Goal: Task Accomplishment & Management: Complete application form

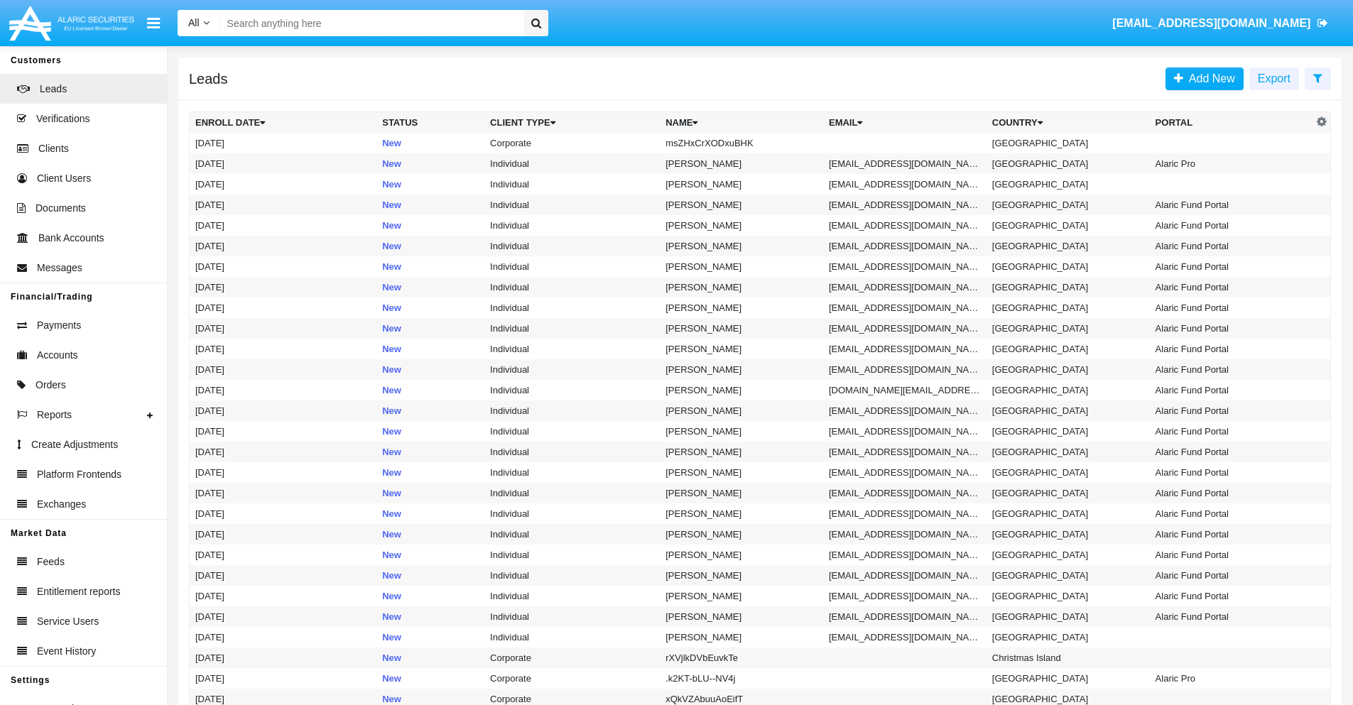
click at [1318, 77] on icon at bounding box center [1317, 77] width 9 height 11
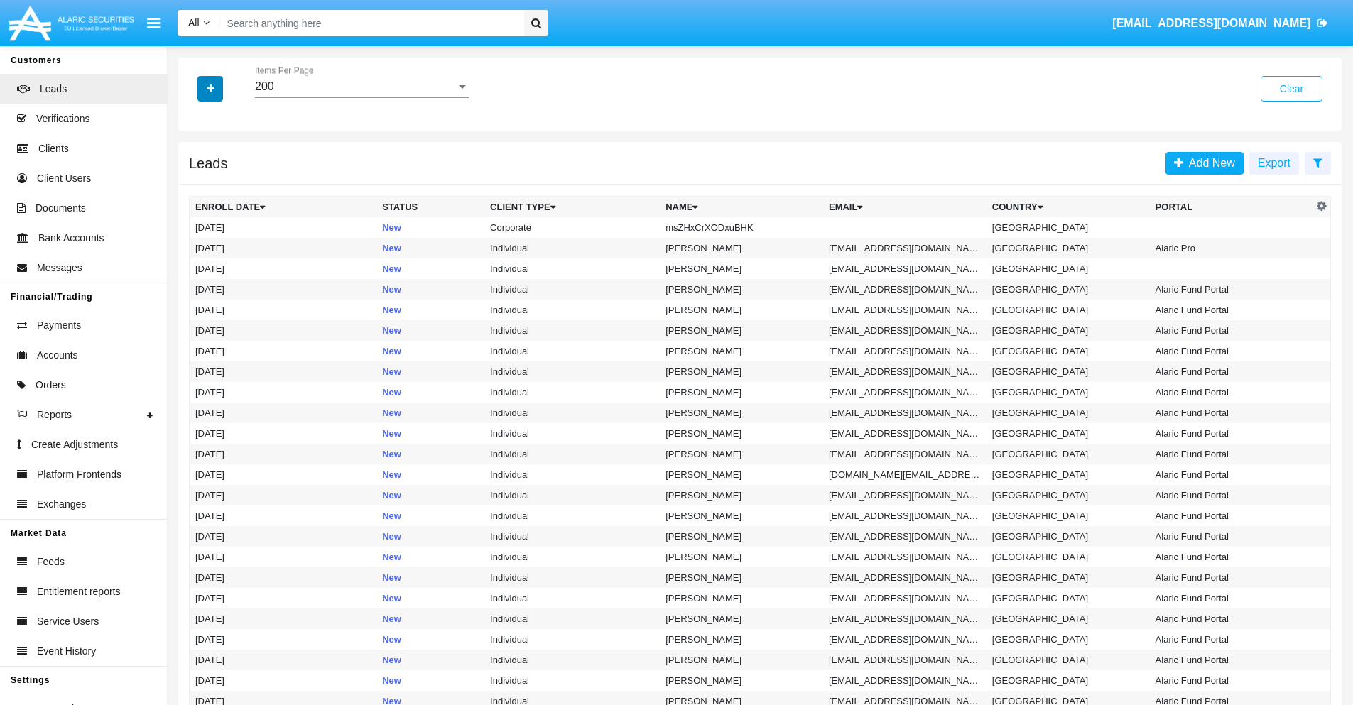
click at [210, 88] on icon "button" at bounding box center [211, 89] width 8 height 10
click at [222, 159] on span "Name" at bounding box center [222, 159] width 31 height 17
click at [195, 165] on input "Name" at bounding box center [195, 165] width 1 height 1
checkbox input "true"
click at [210, 88] on icon "button" at bounding box center [211, 89] width 8 height 10
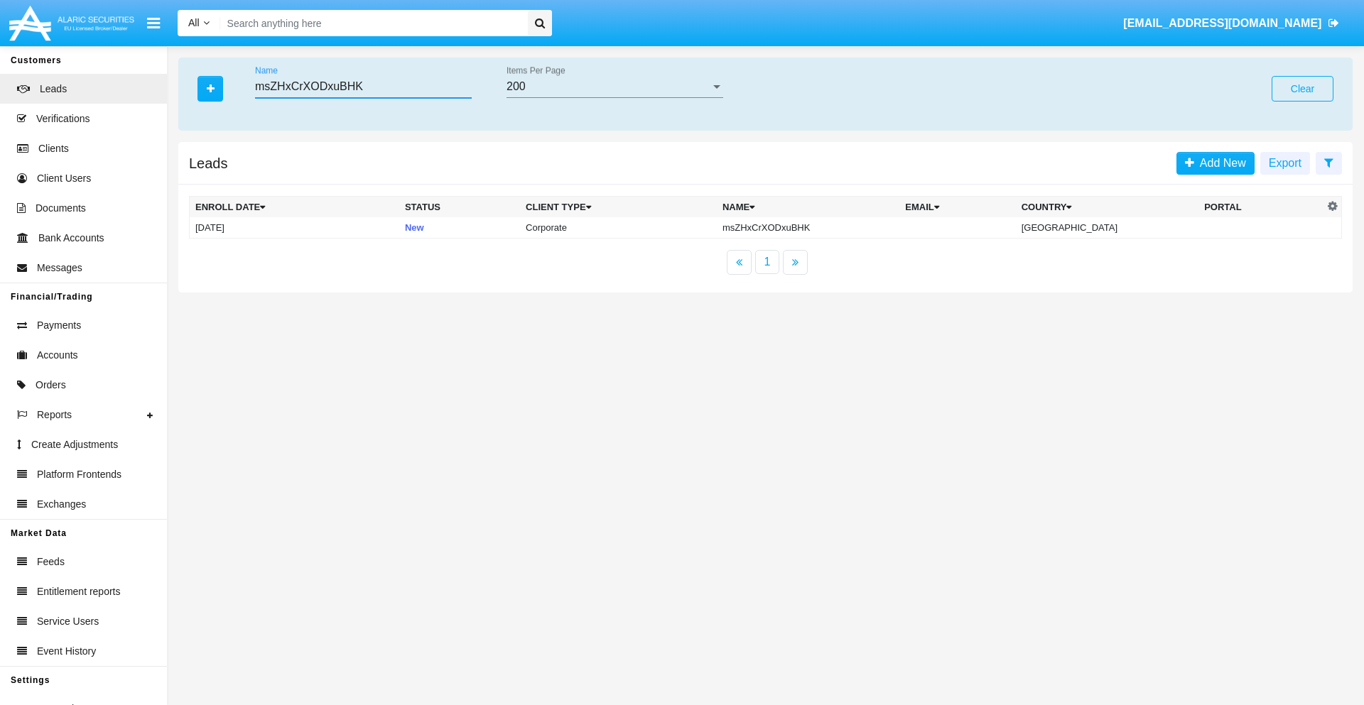
type input "msZHxCrXODxuBHK"
click at [820, 227] on td "msZHxCrXODxuBHK" at bounding box center [808, 227] width 183 height 21
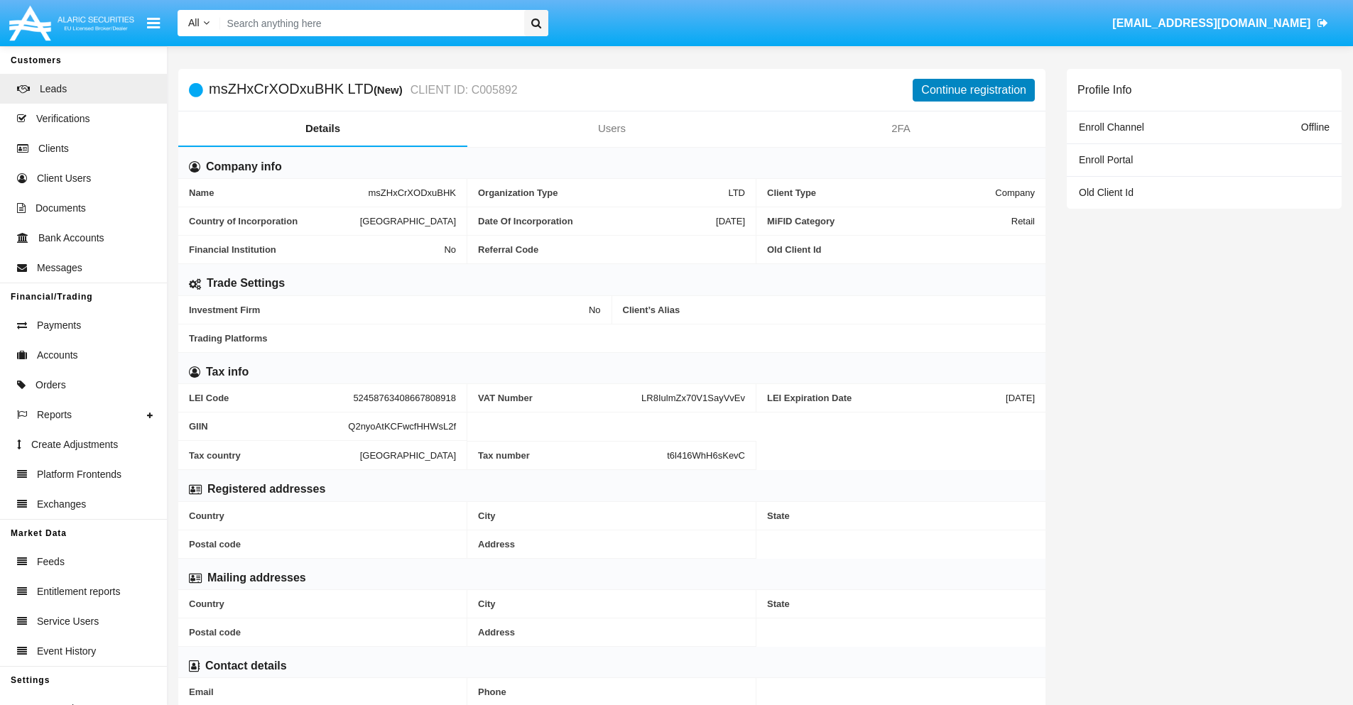
click at [974, 89] on button "Continue registration" at bounding box center [974, 90] width 122 height 23
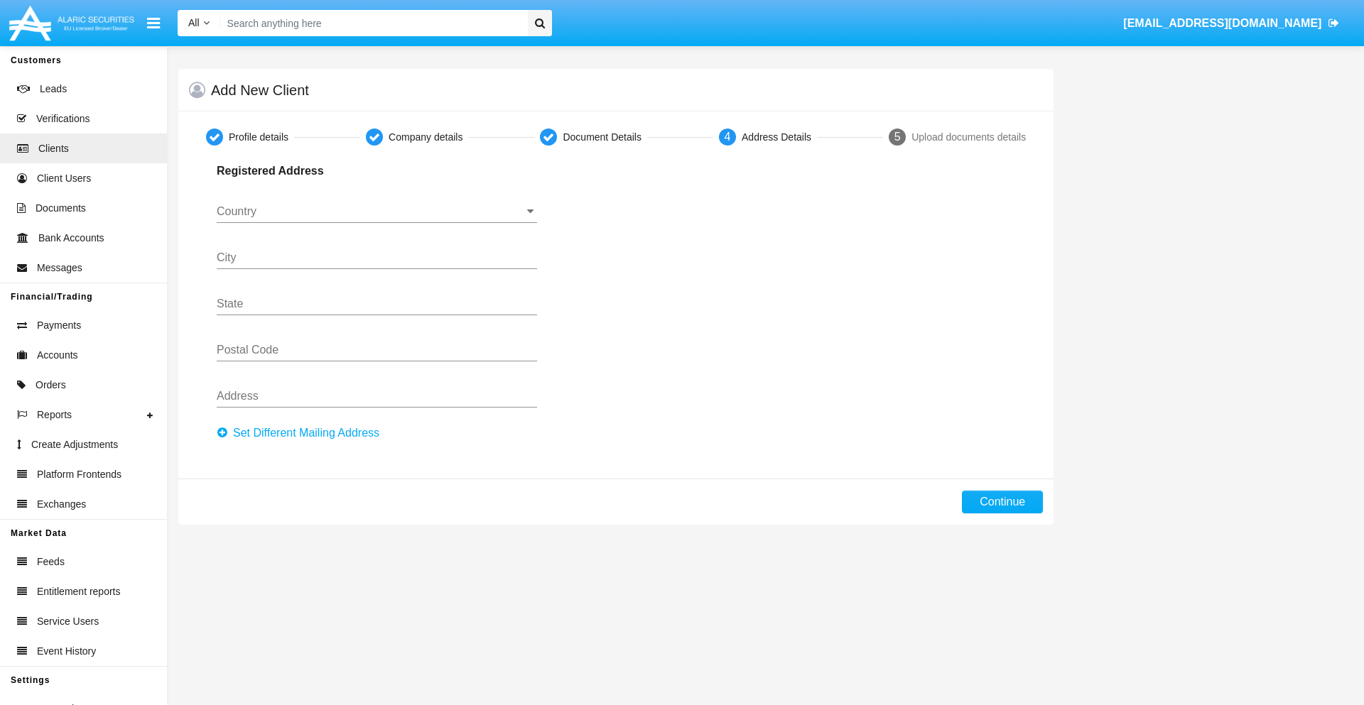
click at [302, 433] on button "Set Different Mailing Address" at bounding box center [302, 433] width 171 height 23
click at [376, 212] on input "Country" at bounding box center [377, 211] width 320 height 13
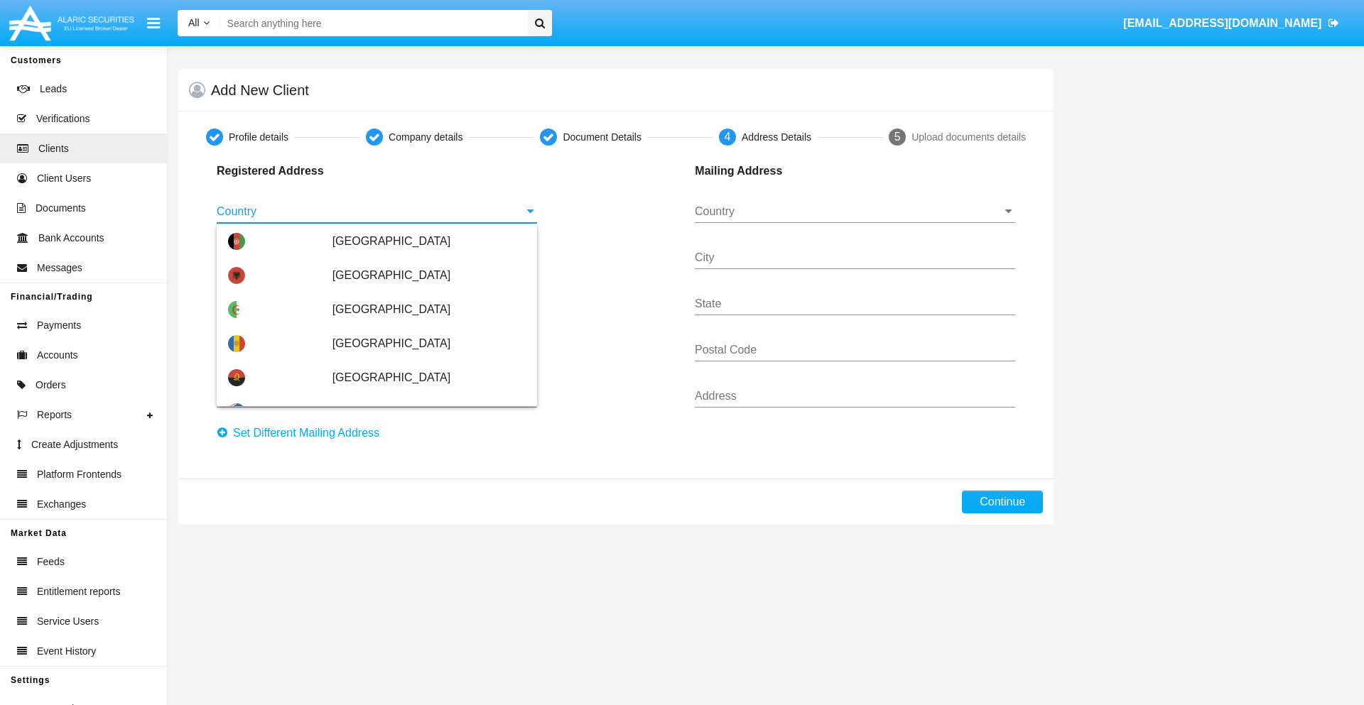
scroll to position [841, 0]
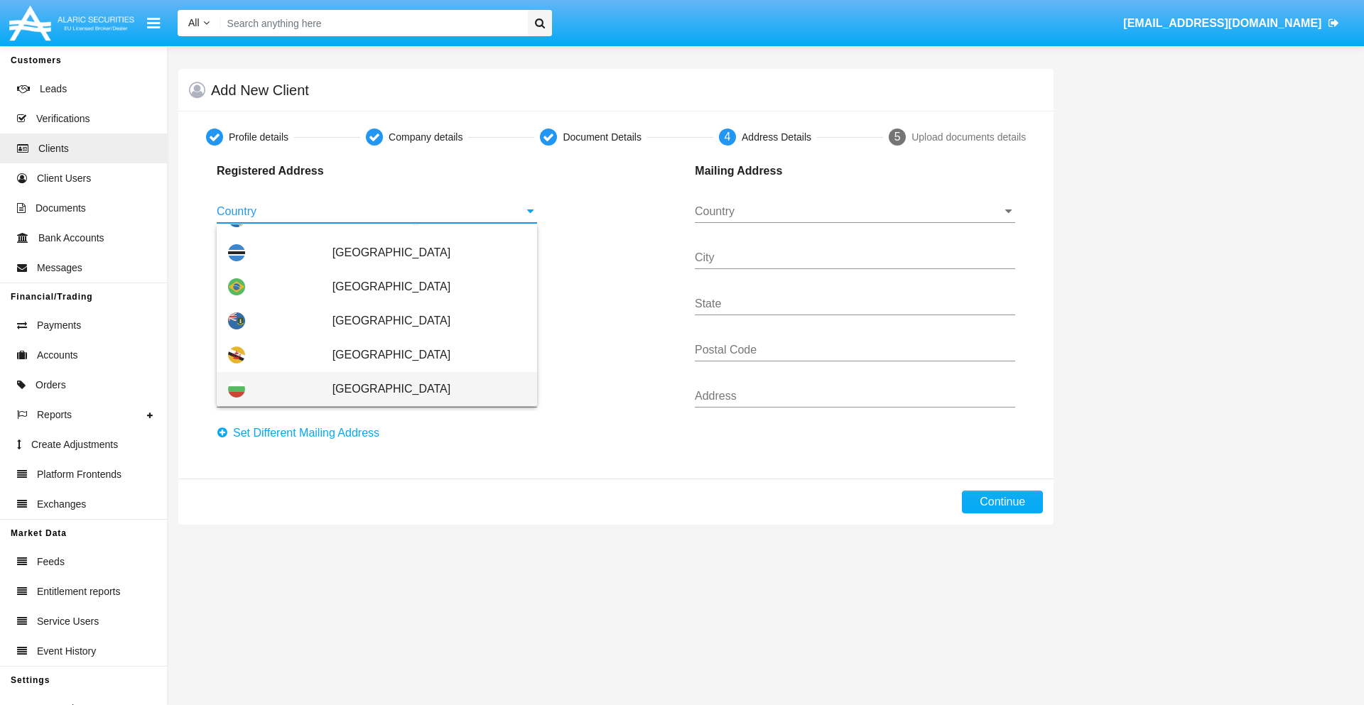
click at [421, 389] on span "Bulgaria" at bounding box center [428, 389] width 193 height 34
type input "Bulgaria"
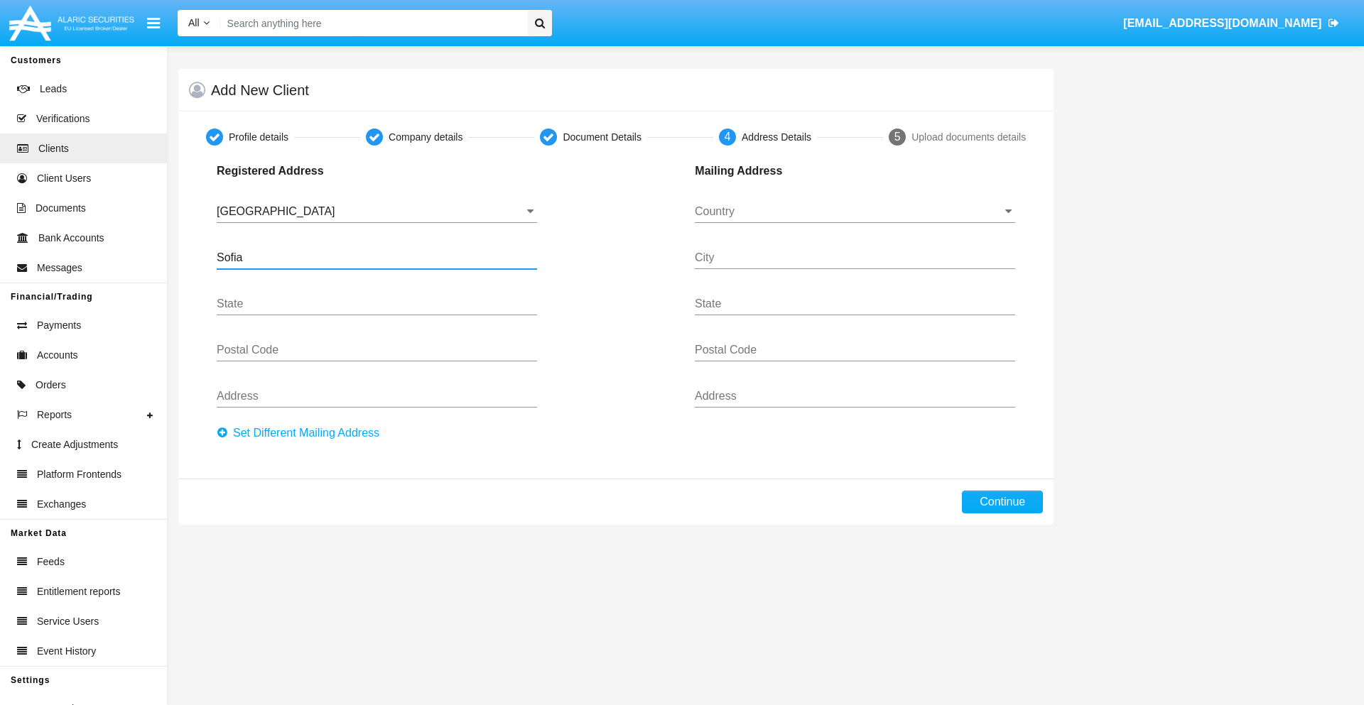
type input "Sofia"
type input "1000"
type input "Vasil Levski"
click at [854, 212] on input "Country" at bounding box center [855, 211] width 320 height 13
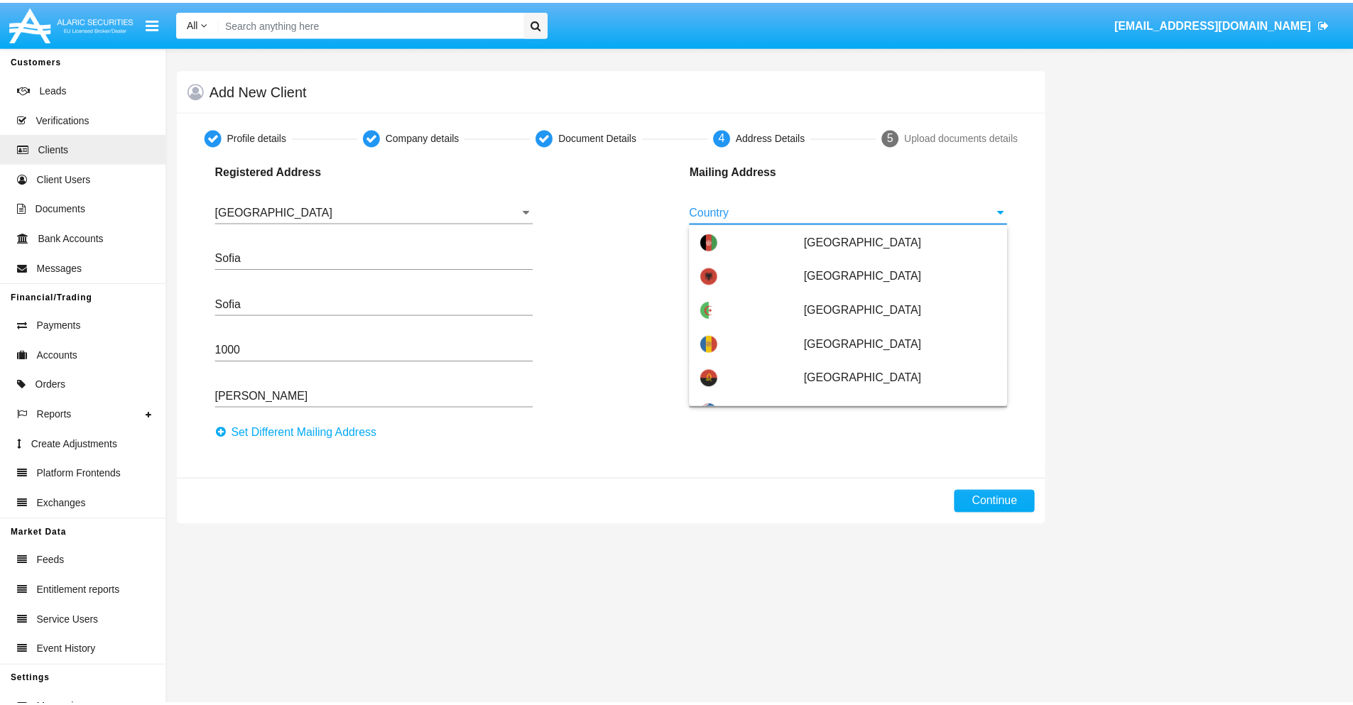
scroll to position [91, 0]
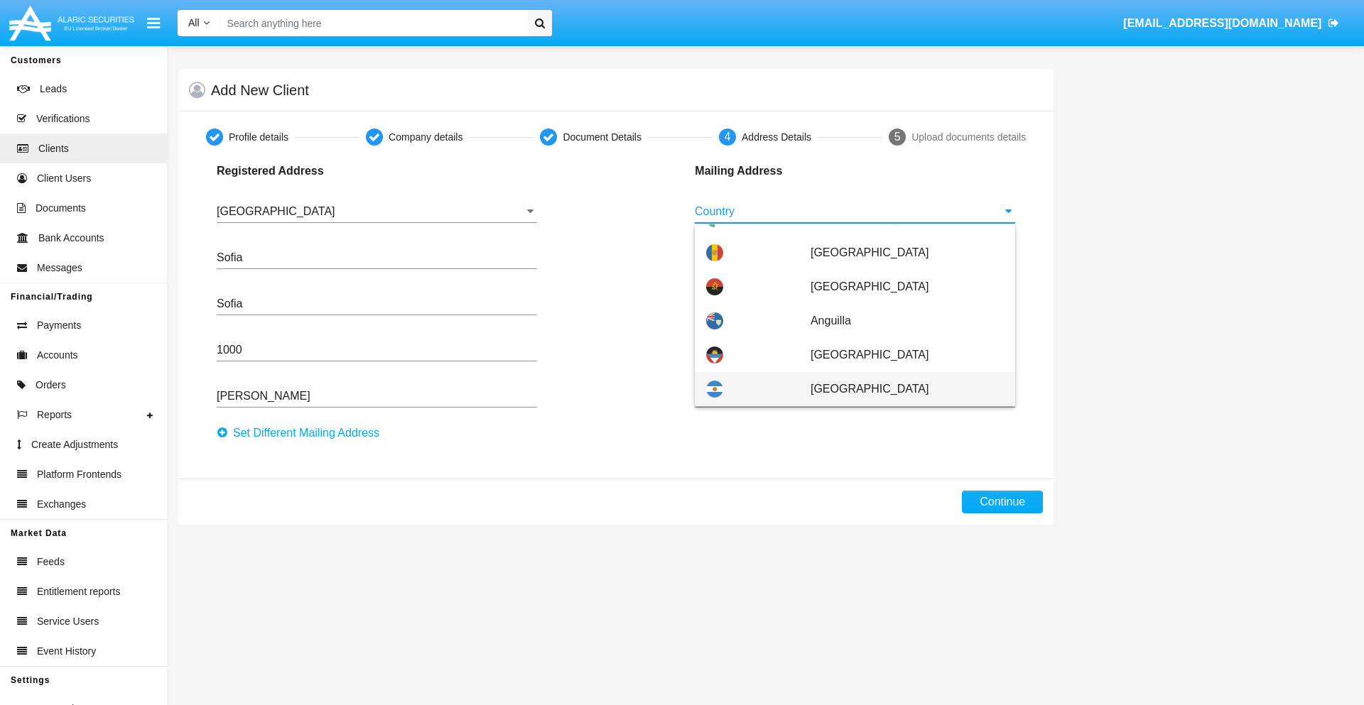
click at [899, 389] on span "Argentina" at bounding box center [906, 389] width 193 height 34
type input "Argentina"
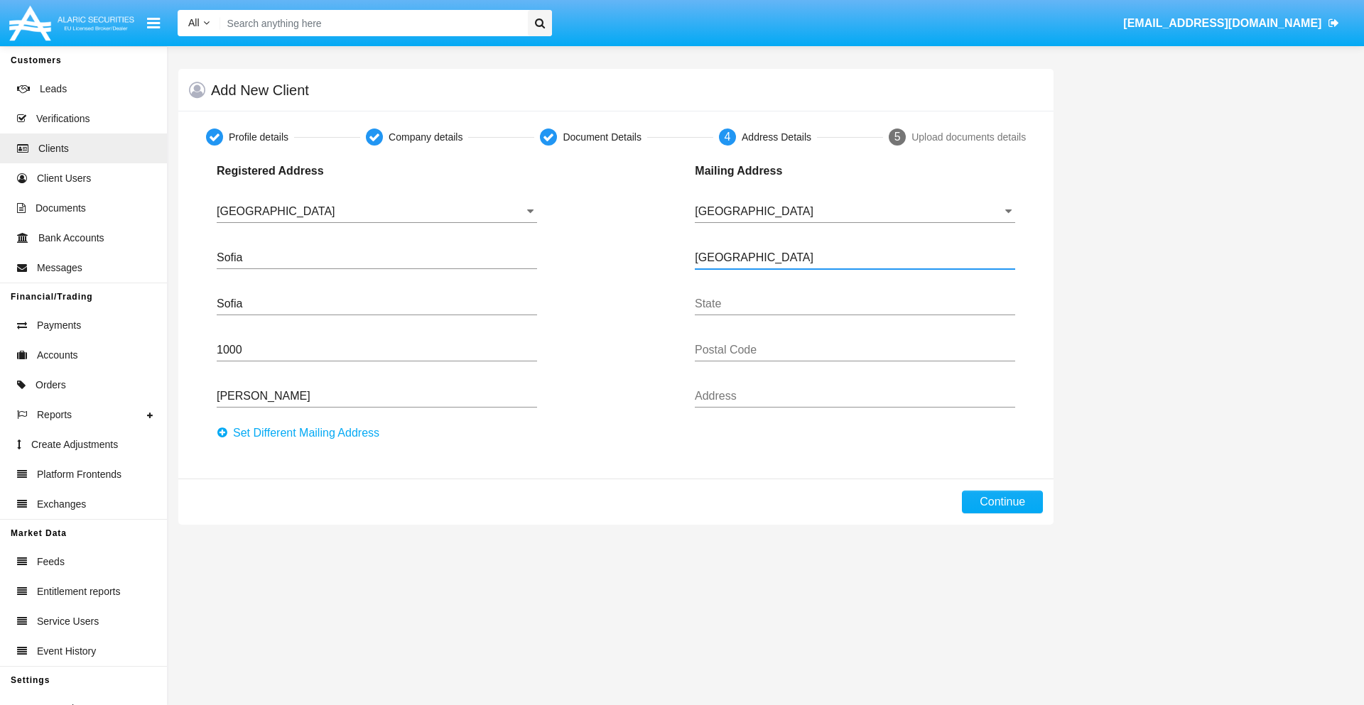
type input "Buenos Aires"
type input "7777"
type input "Test Mail Address"
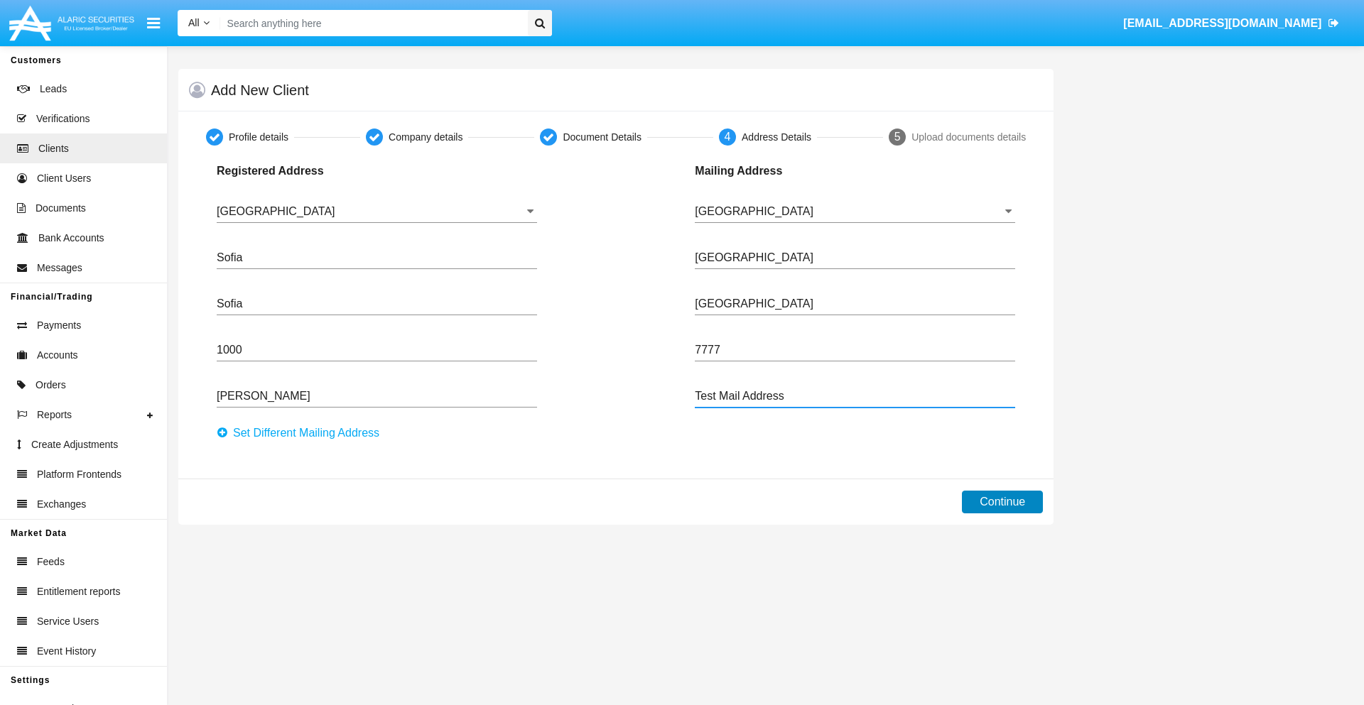
click at [1002, 502] on button "Continue" at bounding box center [1002, 502] width 81 height 23
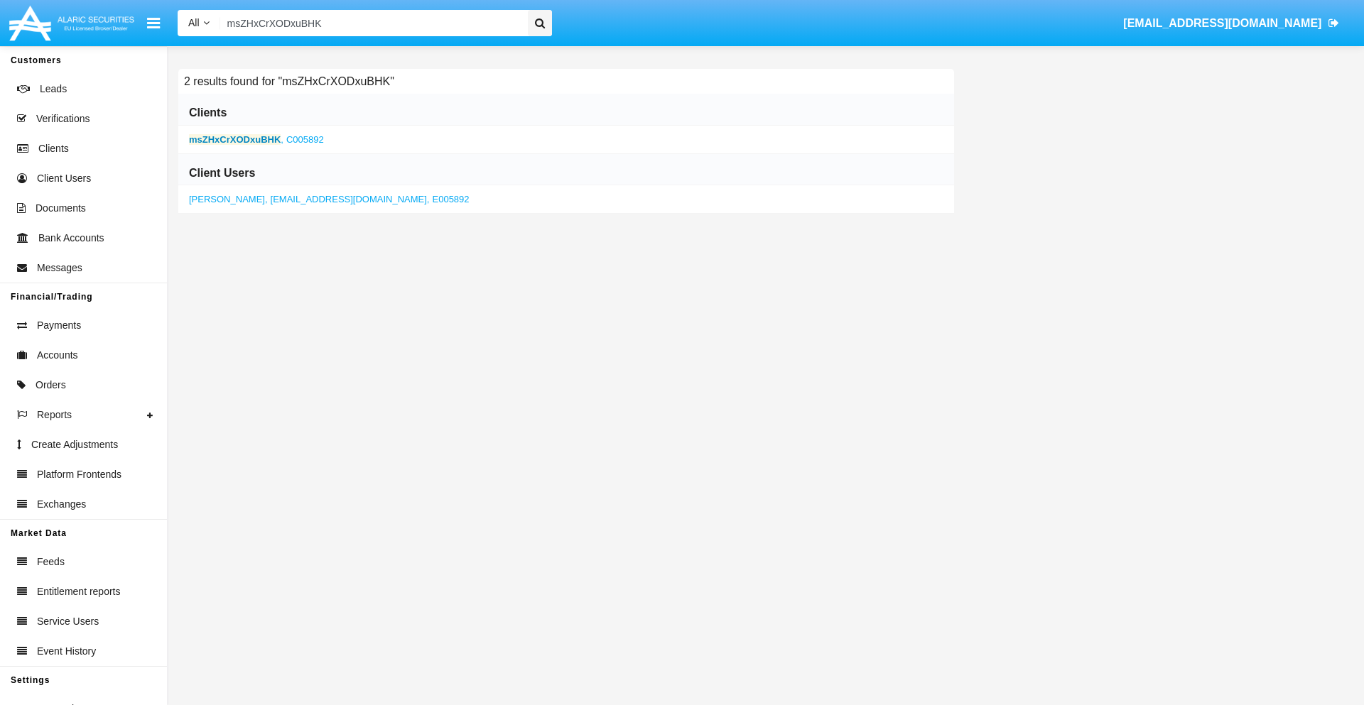
type input "msZHxCrXODxuBHK"
click at [234, 139] on b "msZHxCrXODxuBHK" at bounding box center [235, 139] width 92 height 11
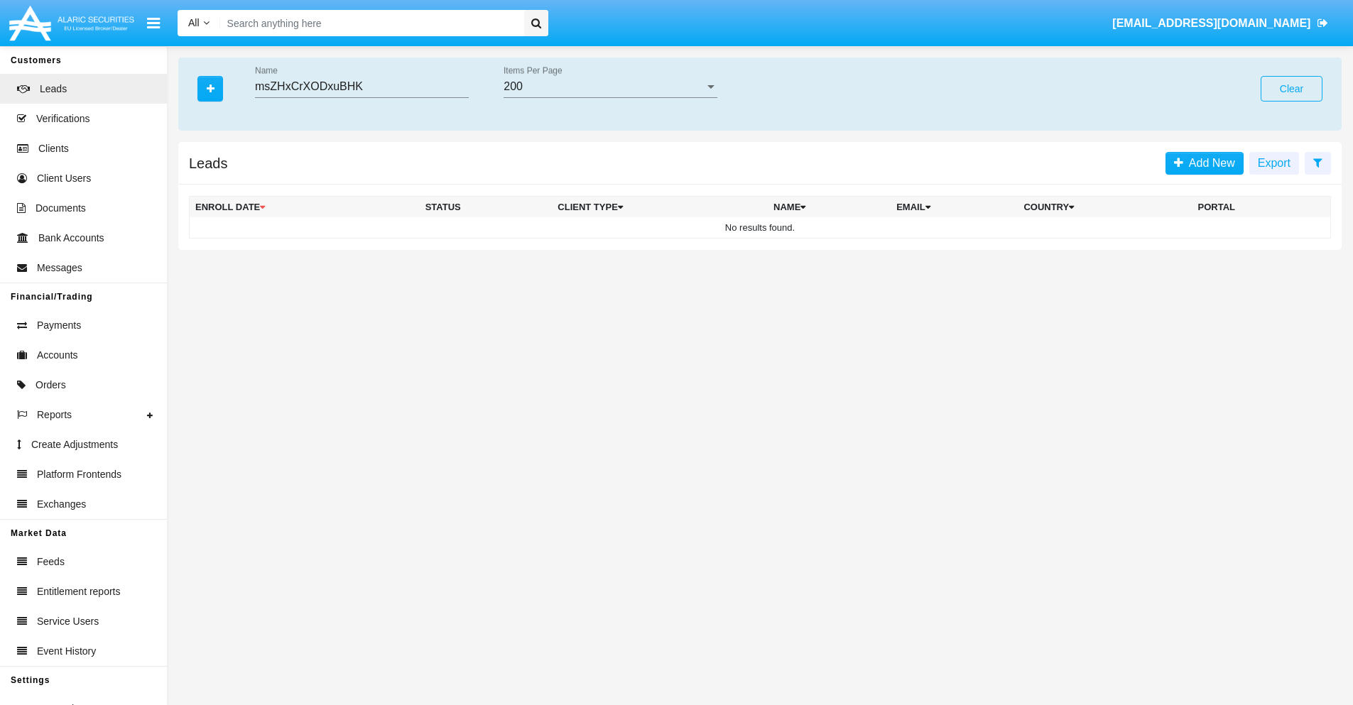
click at [1291, 89] on button "Clear" at bounding box center [1292, 89] width 62 height 26
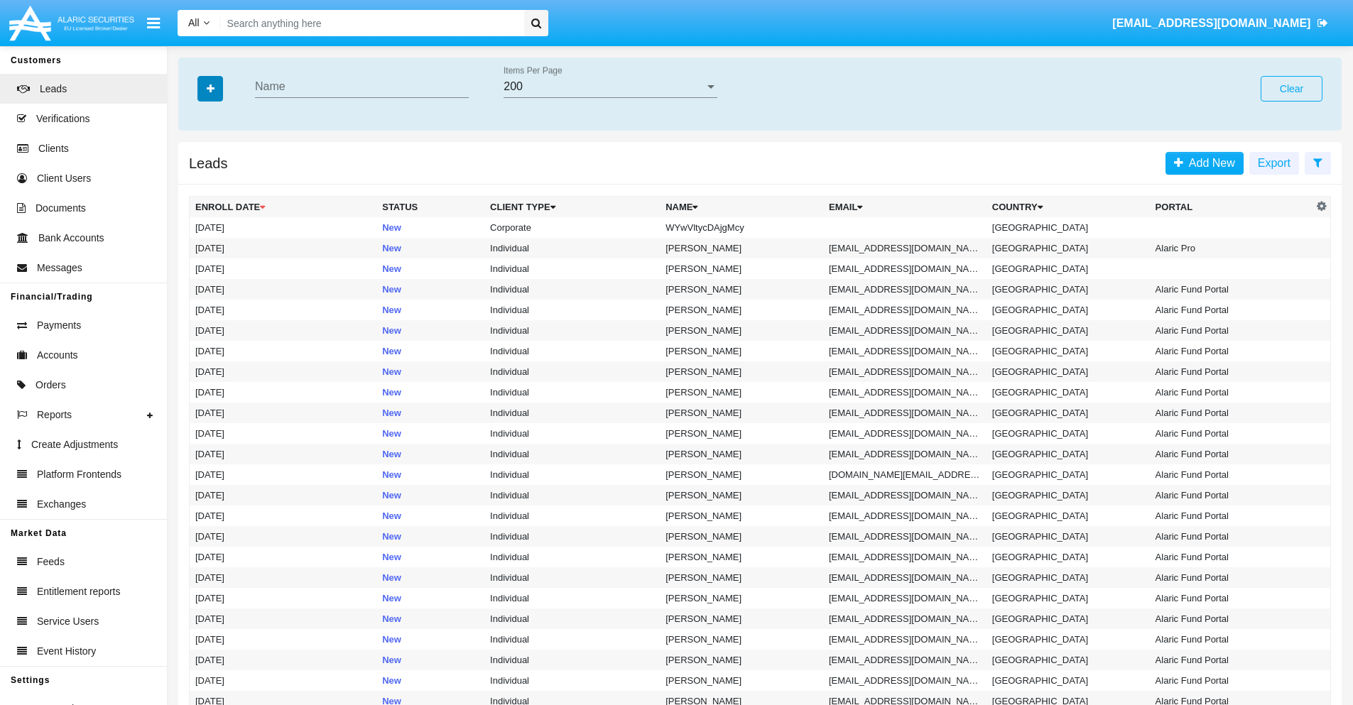
click at [210, 88] on icon "button" at bounding box center [211, 89] width 8 height 10
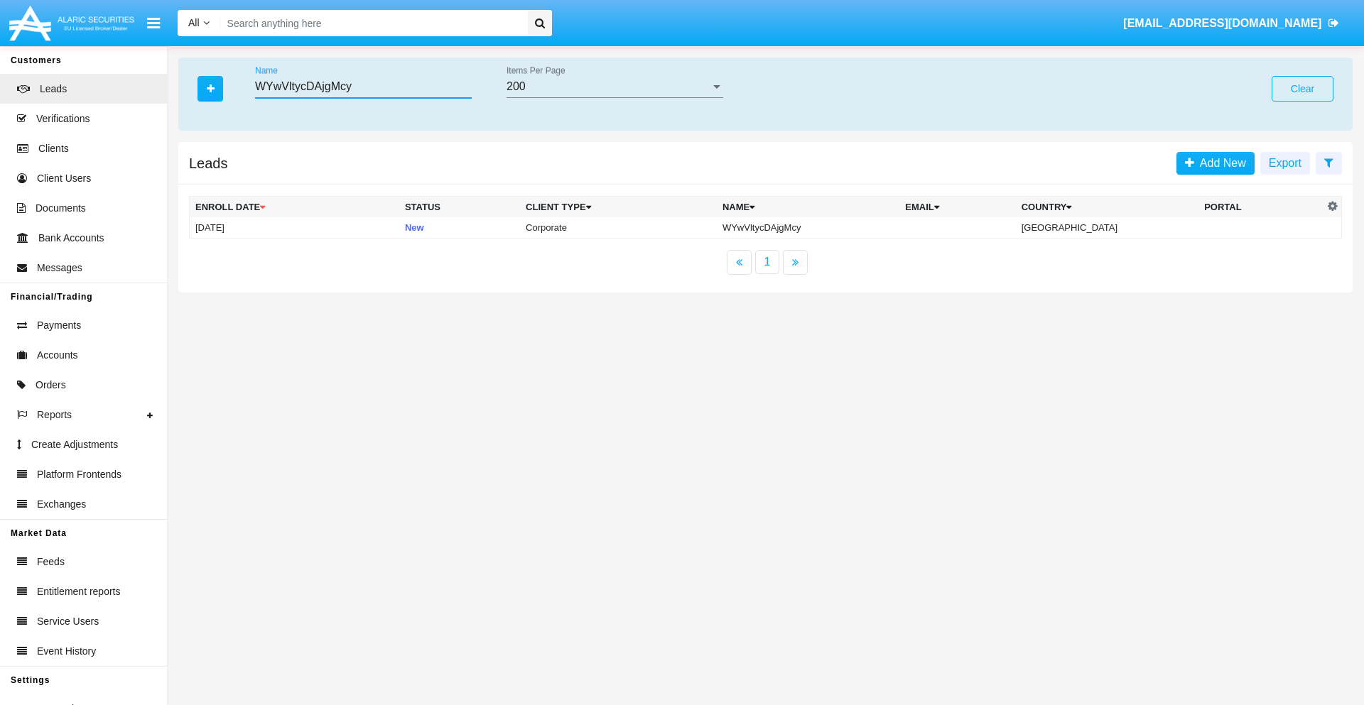
type input "WYwVltycDAjgMcy"
click at [820, 227] on td "WYwVltycDAjgMcy" at bounding box center [808, 227] width 183 height 21
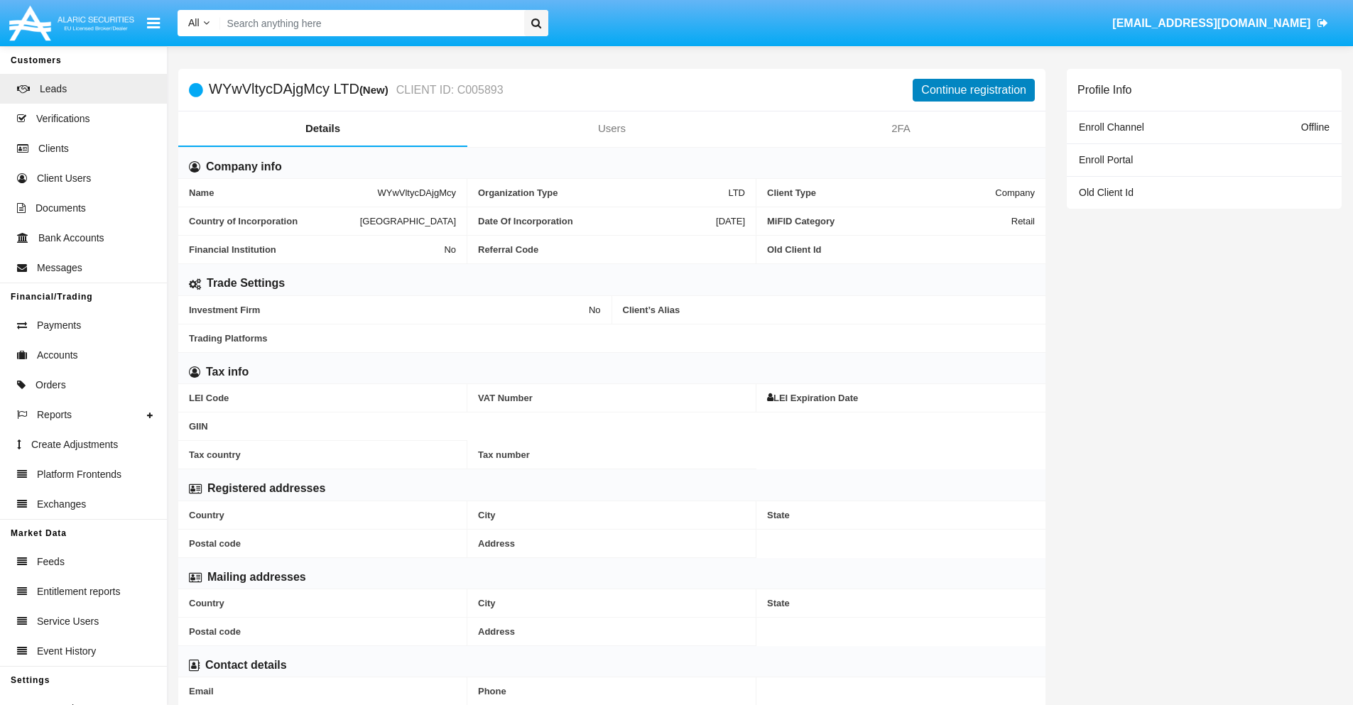
click at [974, 89] on button "Continue registration" at bounding box center [974, 90] width 122 height 23
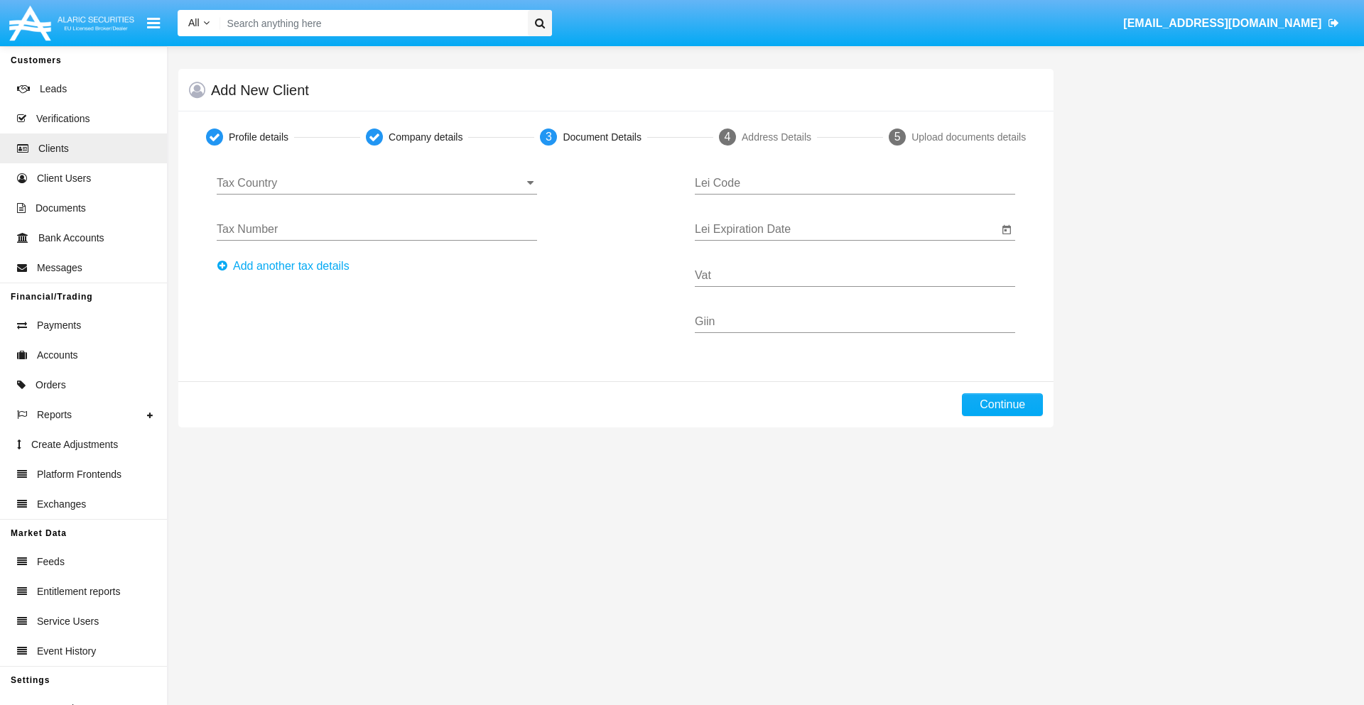
click at [376, 183] on input "Tax Country" at bounding box center [377, 183] width 320 height 13
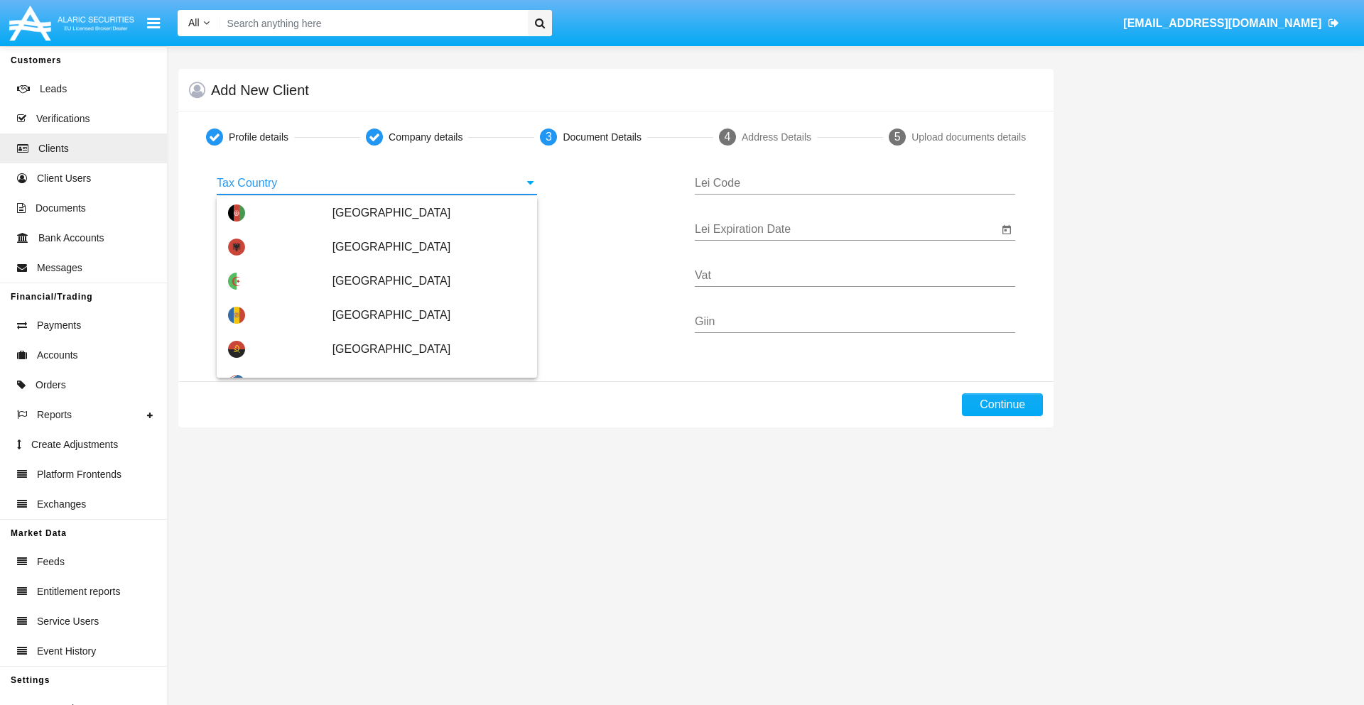
scroll to position [841, 0]
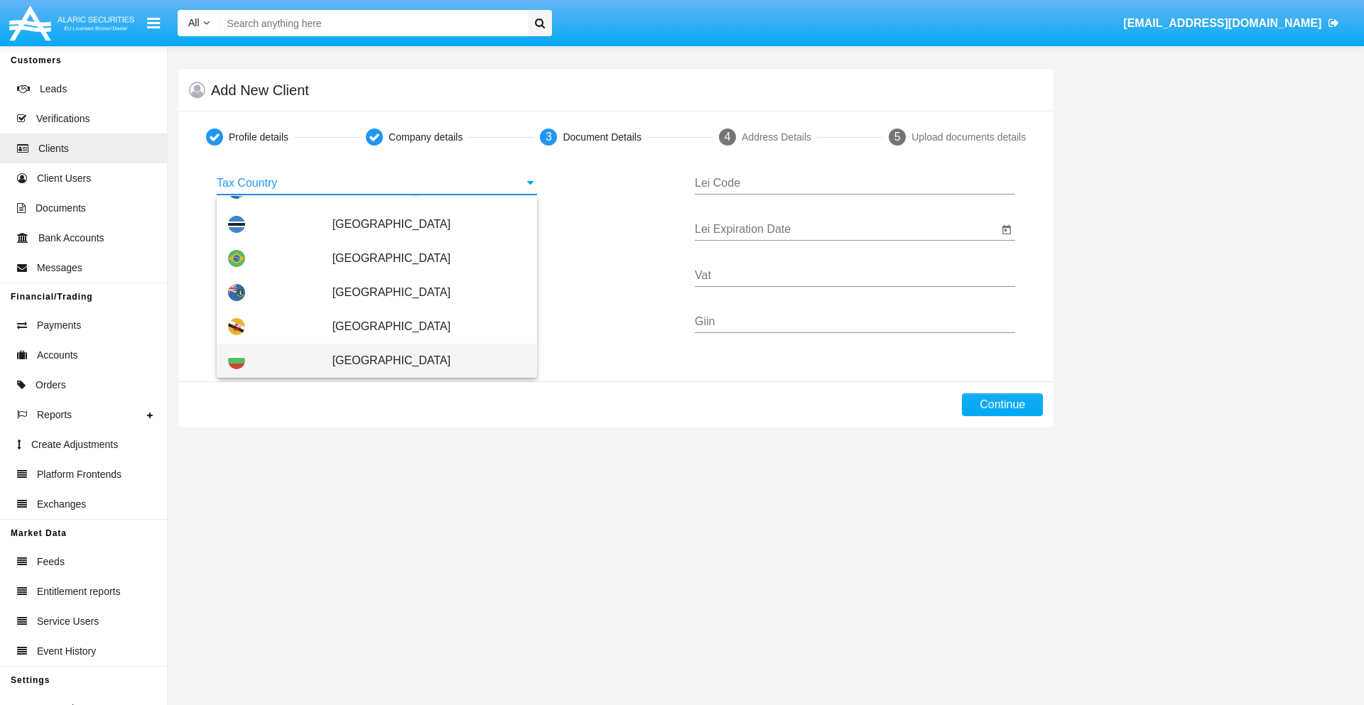
click at [421, 361] on span "Bulgaria" at bounding box center [428, 361] width 193 height 34
type input "Bulgaria"
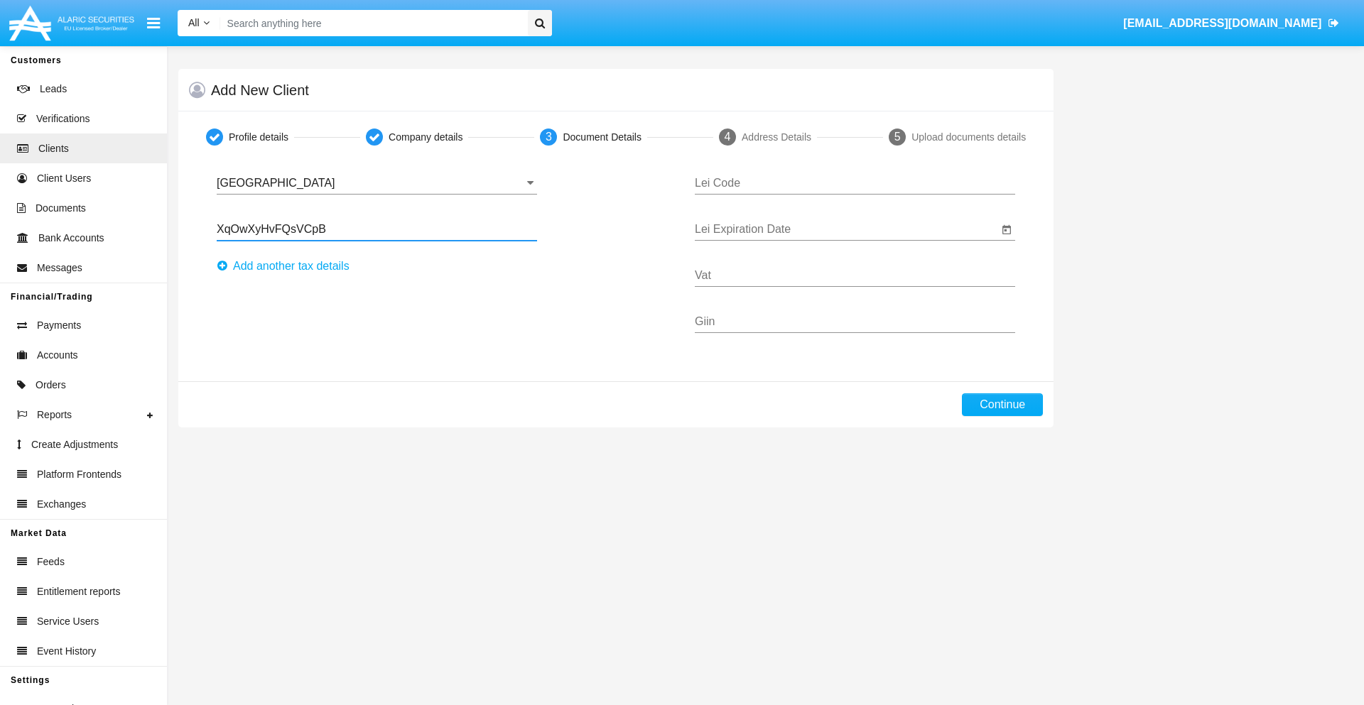
type input "XqOwXyHvFQsVCpB"
click at [287, 266] on button "Аdd another tax details" at bounding box center [287, 266] width 141 height 23
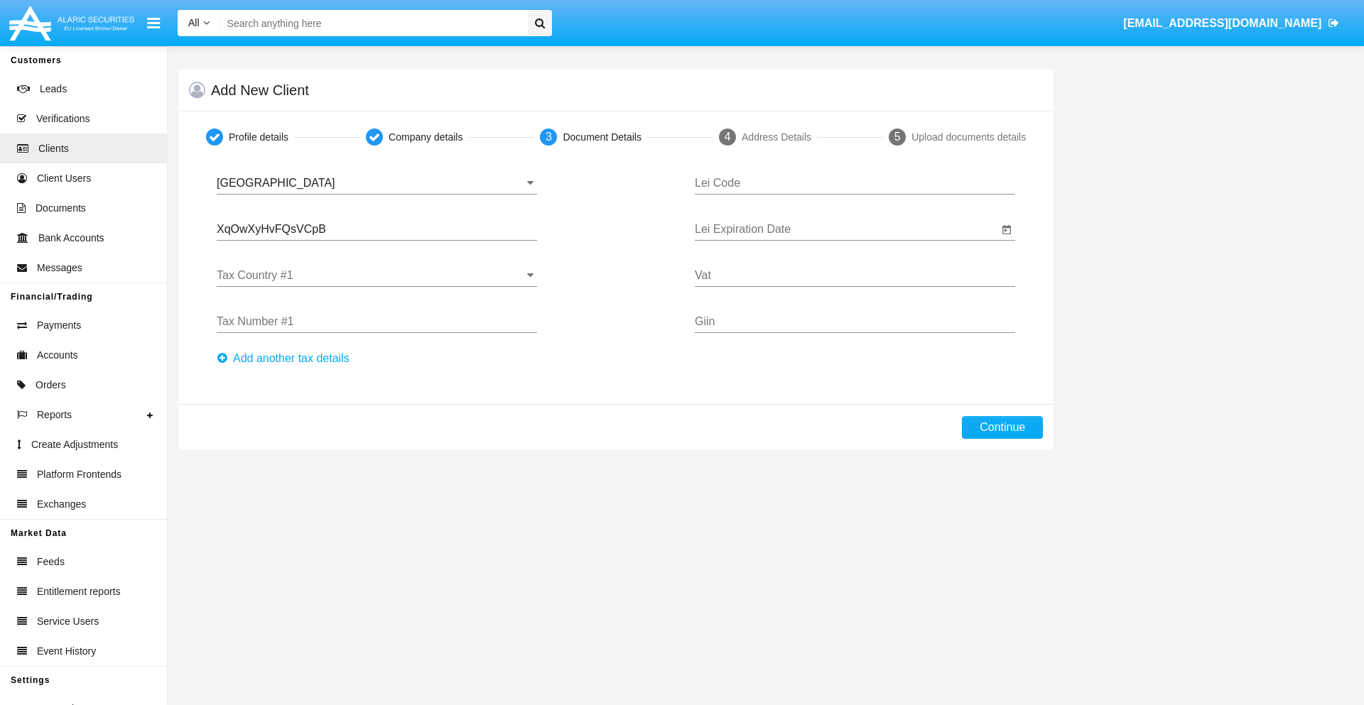
click at [376, 276] on input "Tax Country #1" at bounding box center [377, 275] width 320 height 13
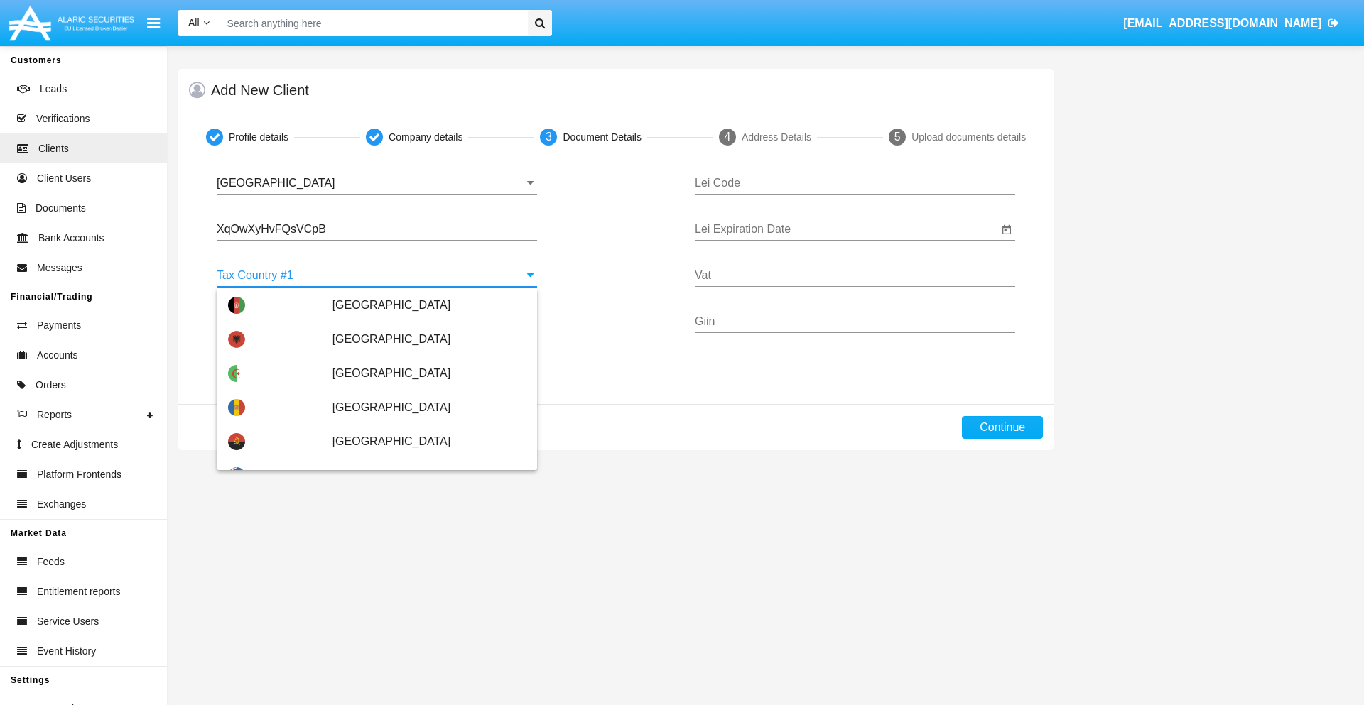
scroll to position [3159, 0]
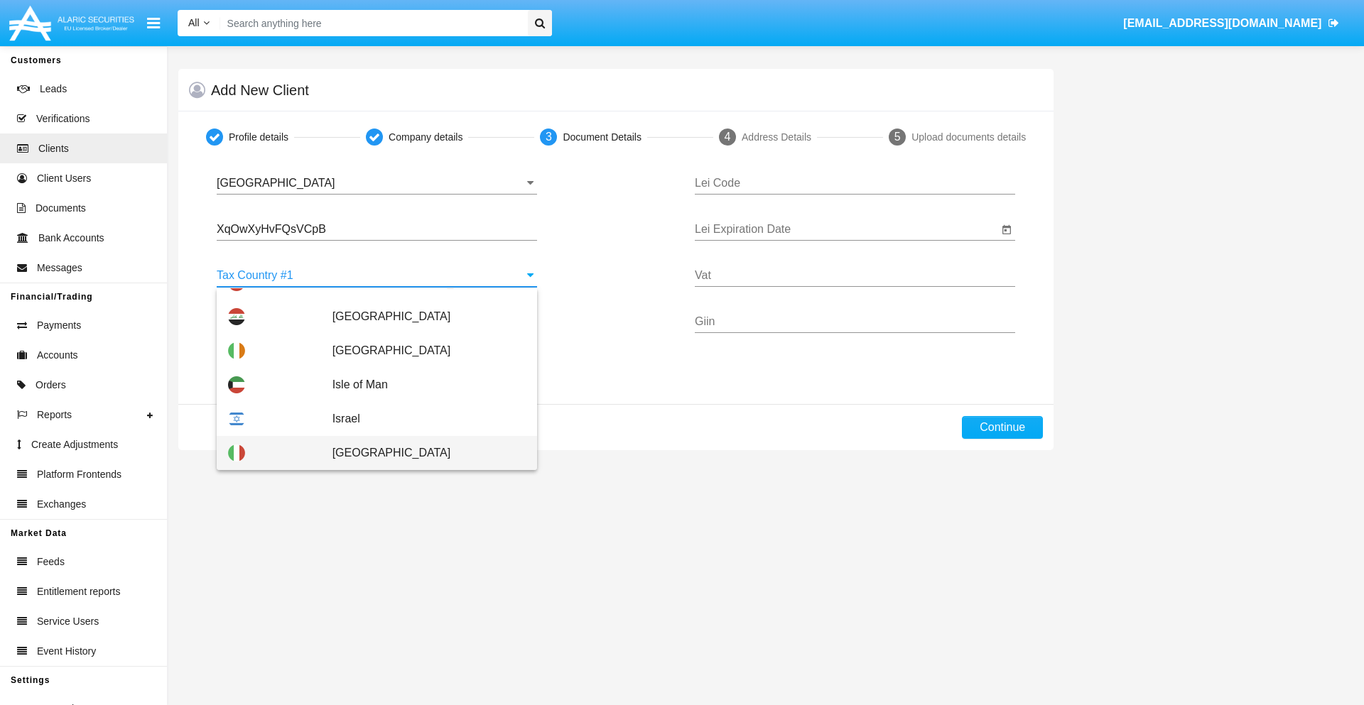
click at [421, 453] on span "Italy" at bounding box center [428, 453] width 193 height 34
type input "Italy"
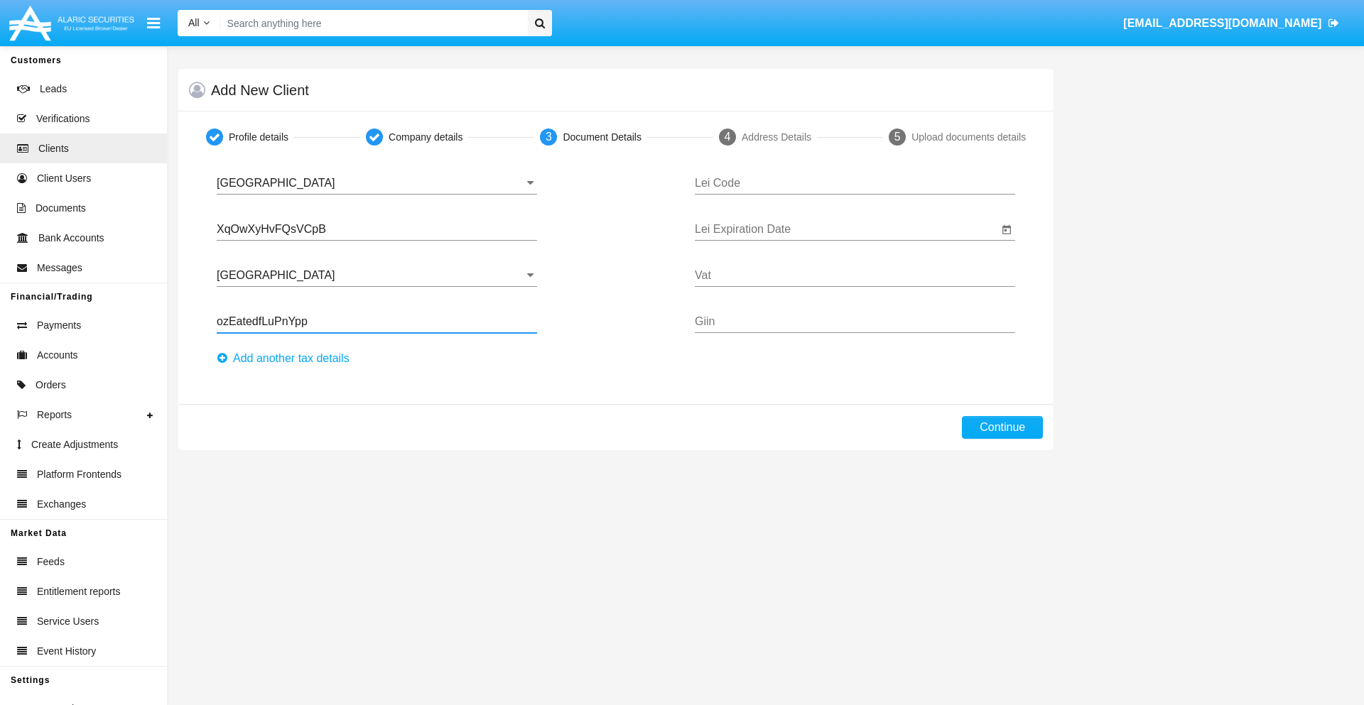
type input "ozEatedfLuPnYpp"
click at [287, 359] on button "Аdd another tax details" at bounding box center [287, 358] width 141 height 23
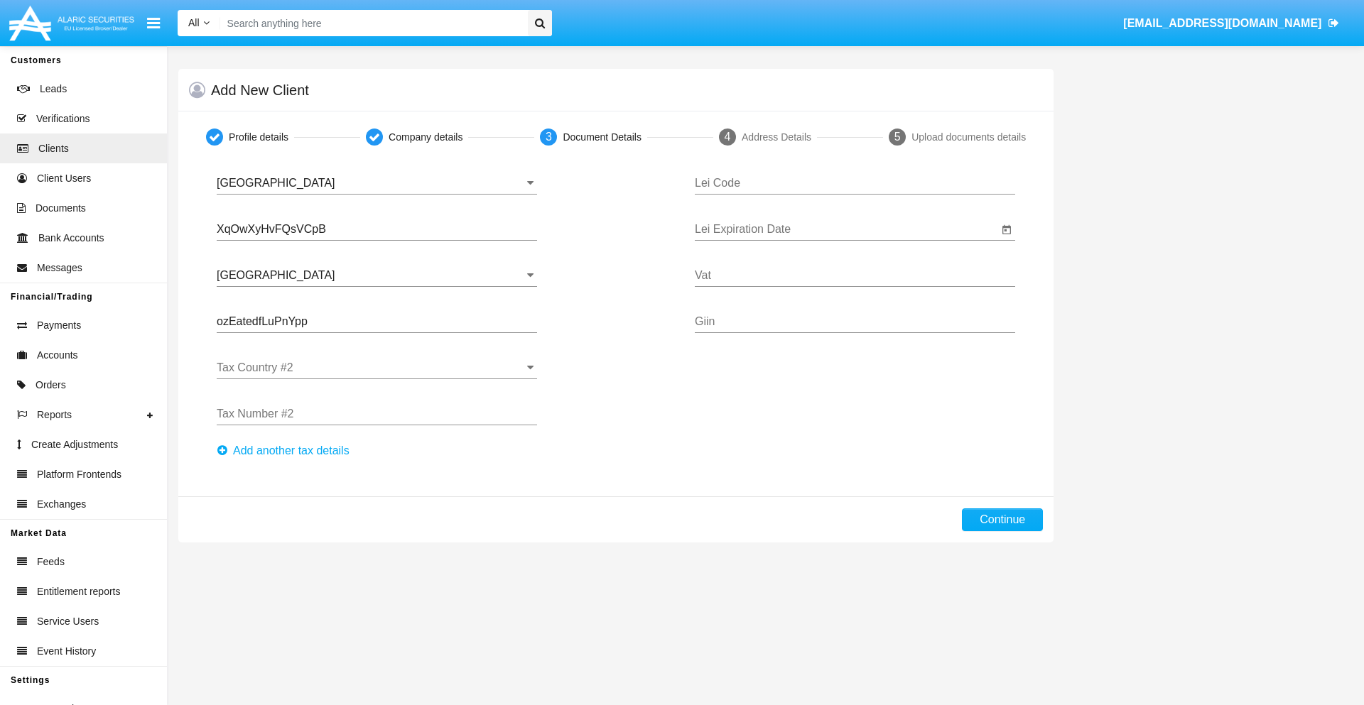
click at [376, 368] on input "Tax Country #2" at bounding box center [377, 368] width 320 height 13
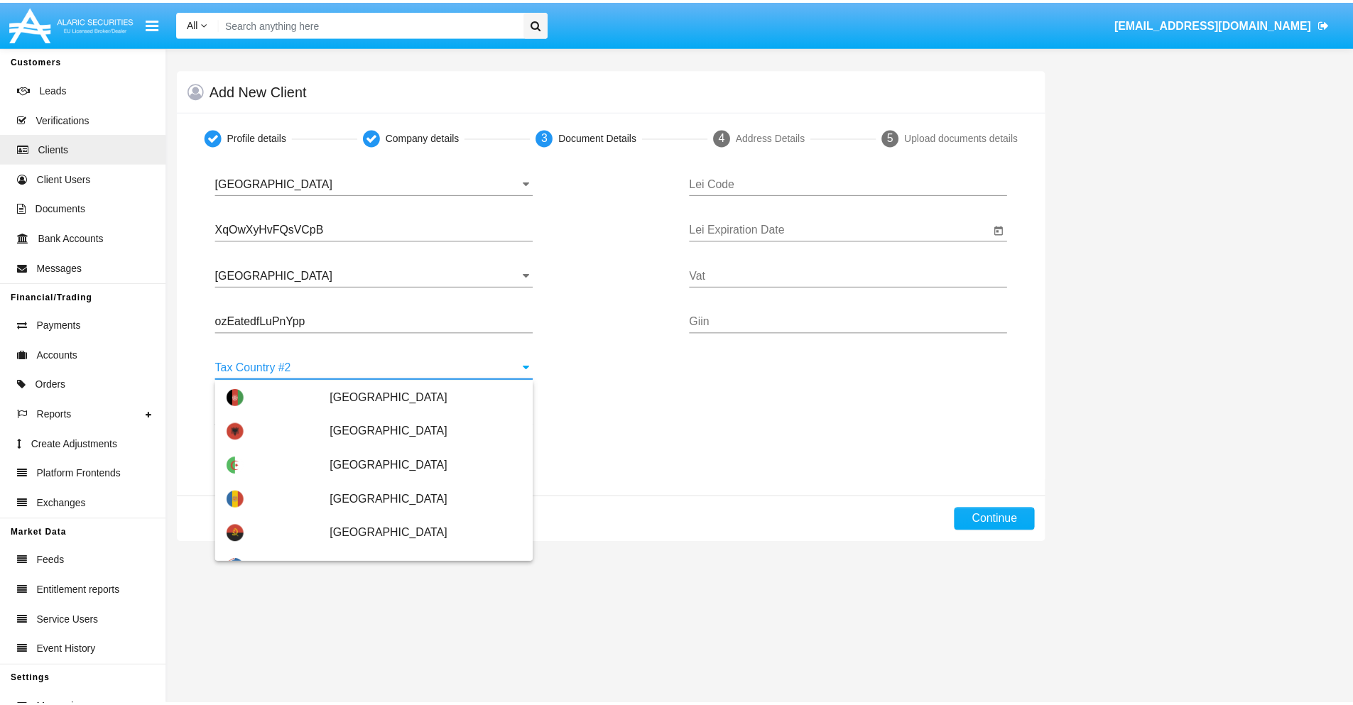
scroll to position [6330, 0]
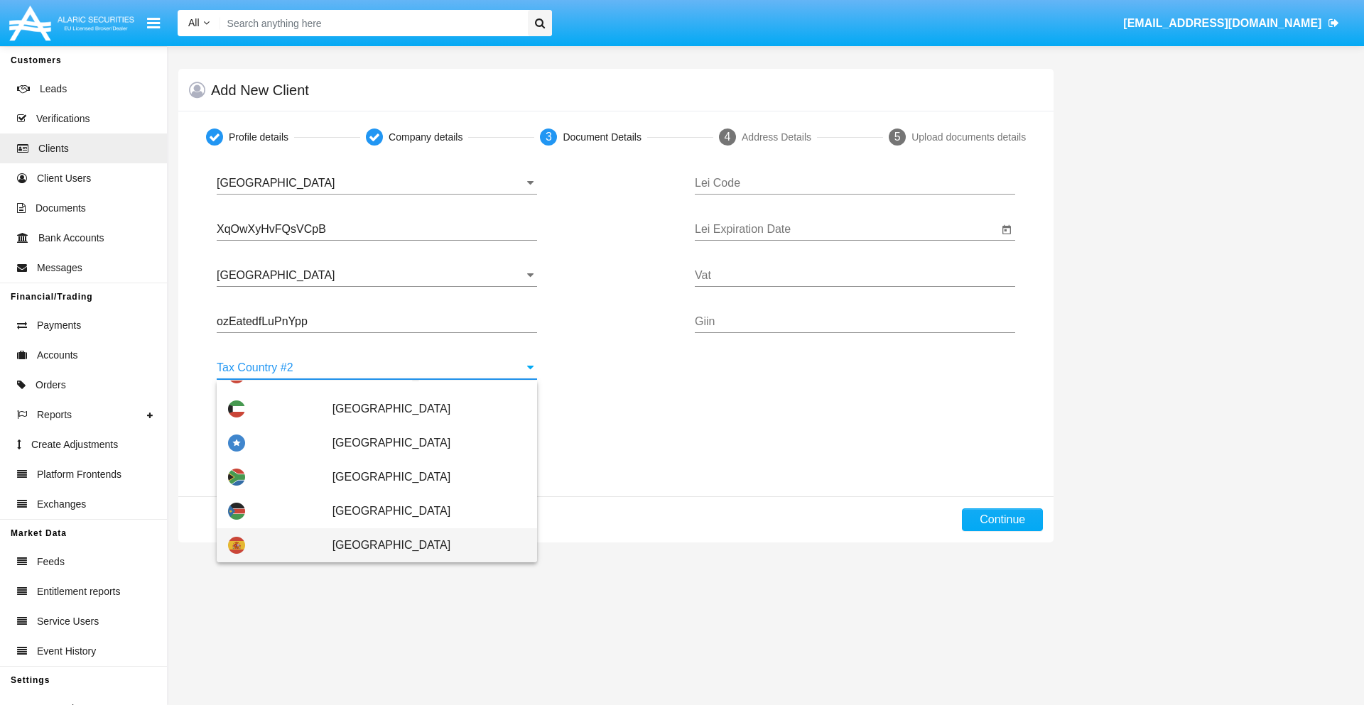
click at [421, 545] on span "Spain" at bounding box center [428, 545] width 193 height 34
type input "Spain"
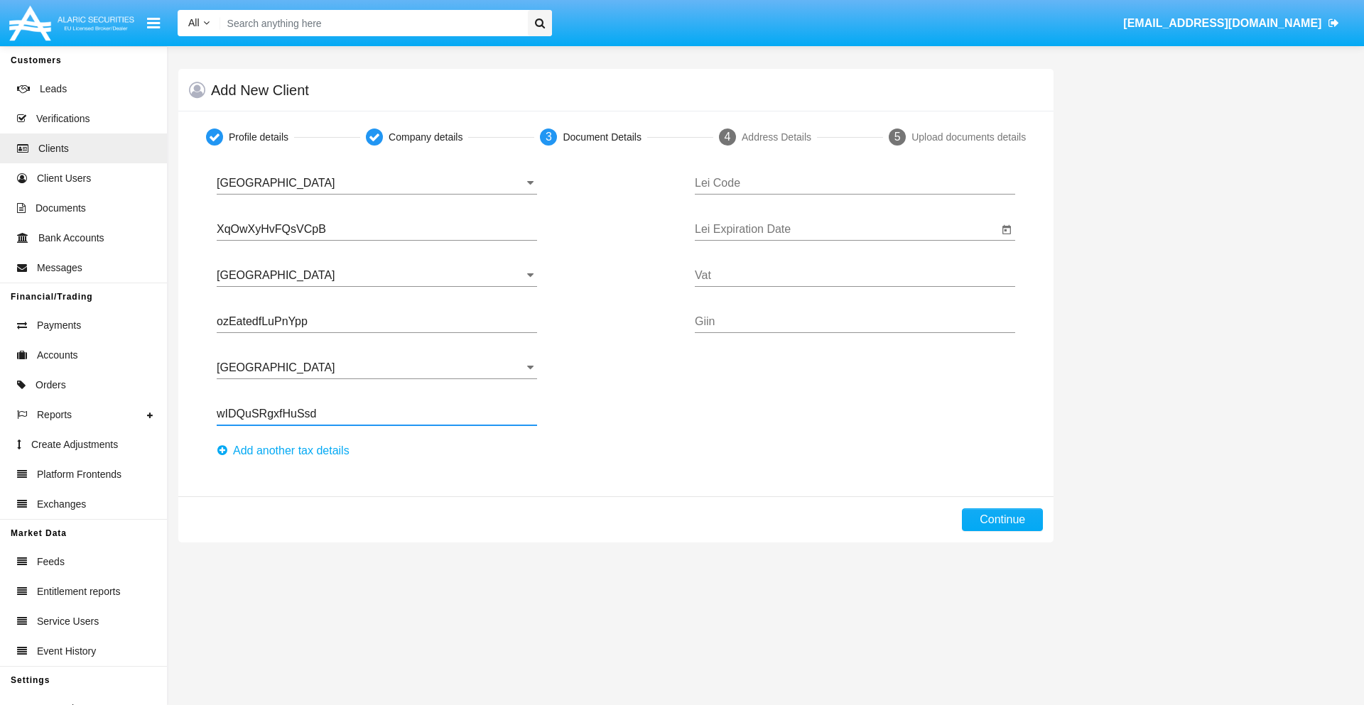
type input "wIDQuSRgxfHuSsd"
type input "QCPJJGQHQASCEVAFPTAX"
click at [846, 229] on input "Lei Expiration Date" at bounding box center [846, 229] width 303 height 13
click at [738, 271] on span "OCT 2025" at bounding box center [725, 271] width 31 height 11
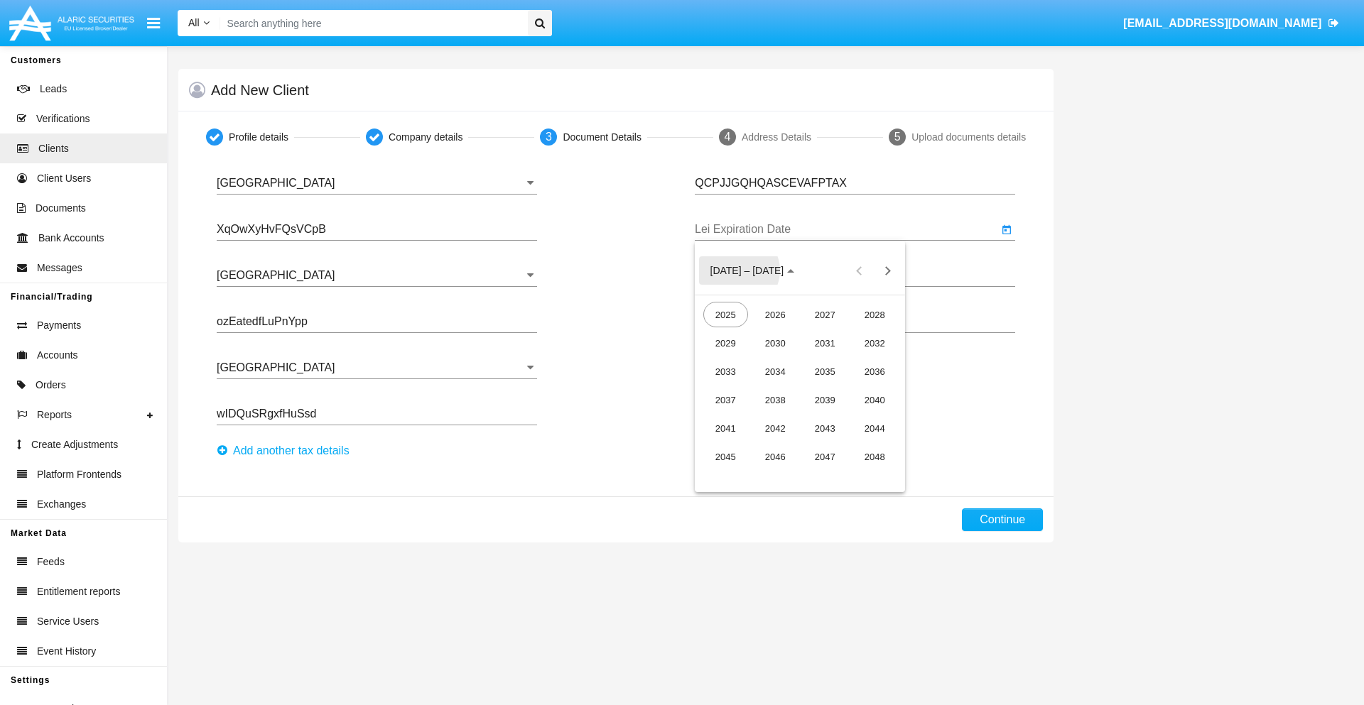
click at [874, 400] on div "2040" at bounding box center [874, 400] width 45 height 26
click at [775, 371] on div "JUN" at bounding box center [775, 372] width 45 height 26
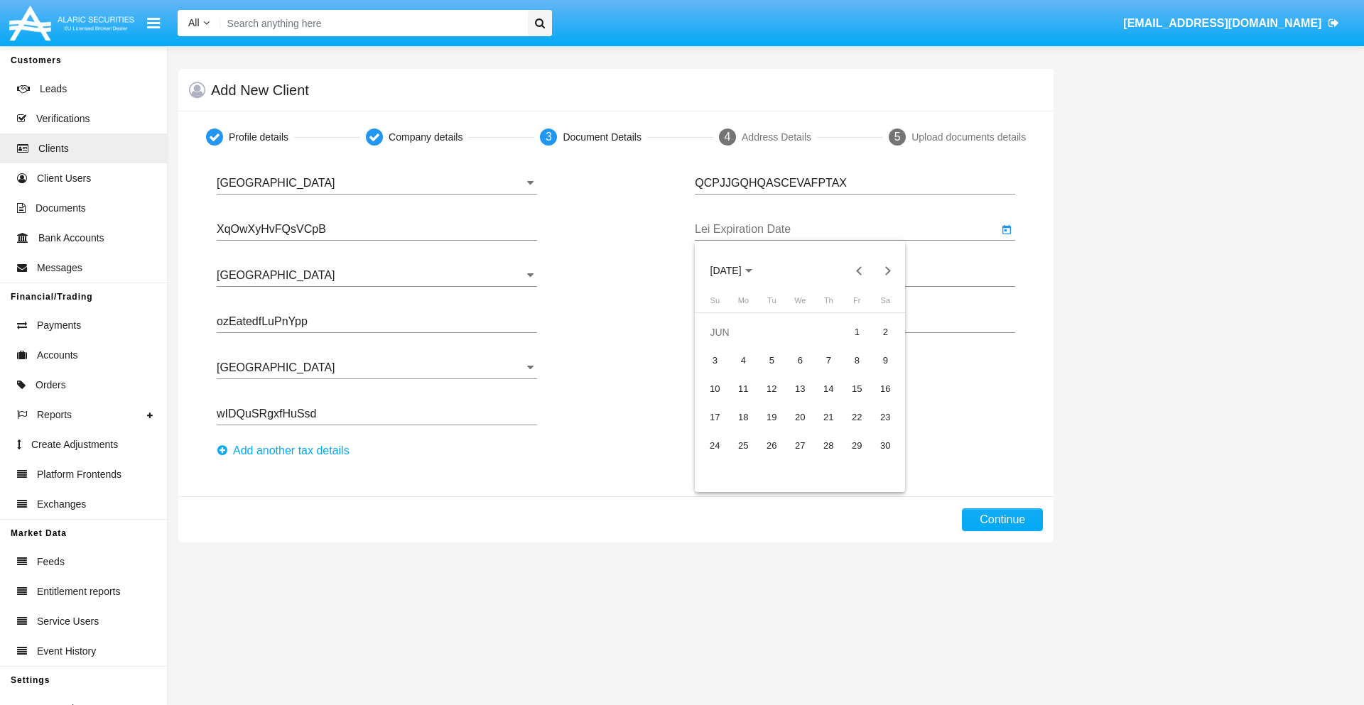
click at [857, 389] on div "15" at bounding box center [857, 389] width 26 height 26
type input "06/15/40"
type input "ioKTORyJVuDCXRp"
type input "oynmkvLYEBJSlZU"
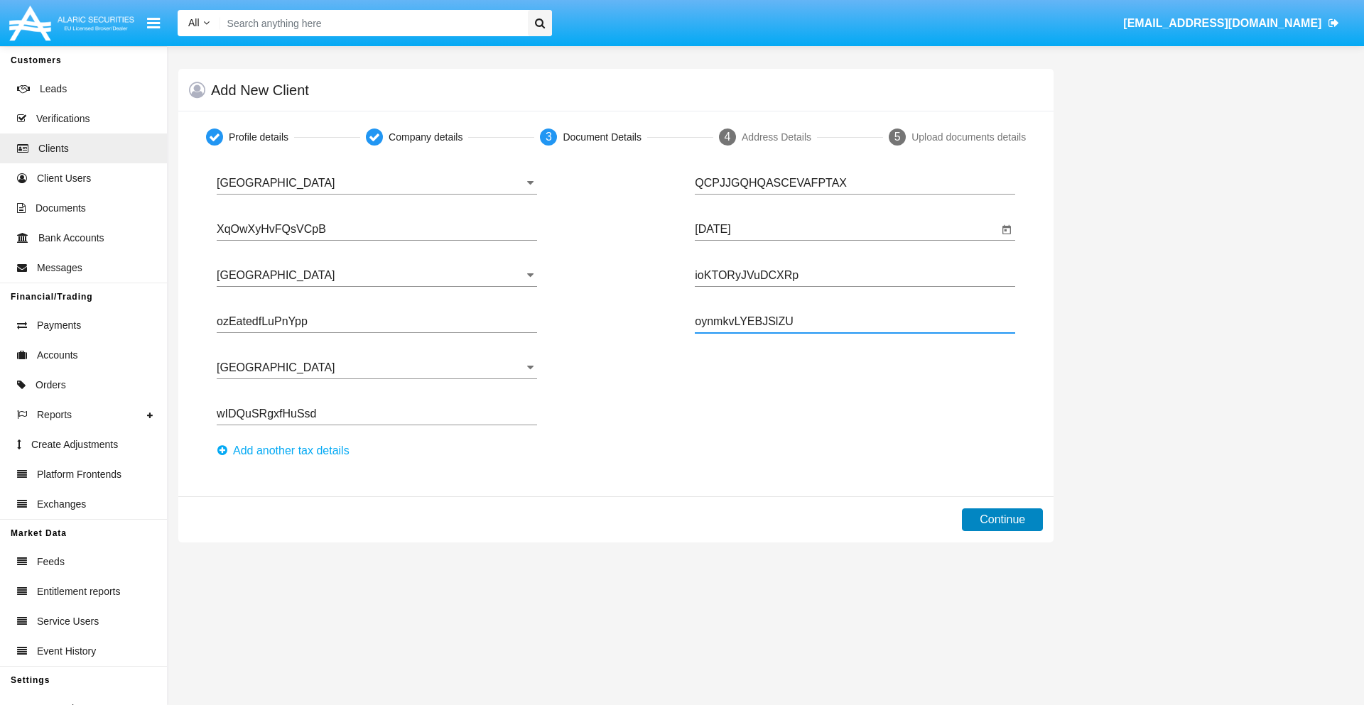
click at [1002, 520] on button "Continue" at bounding box center [1002, 520] width 81 height 23
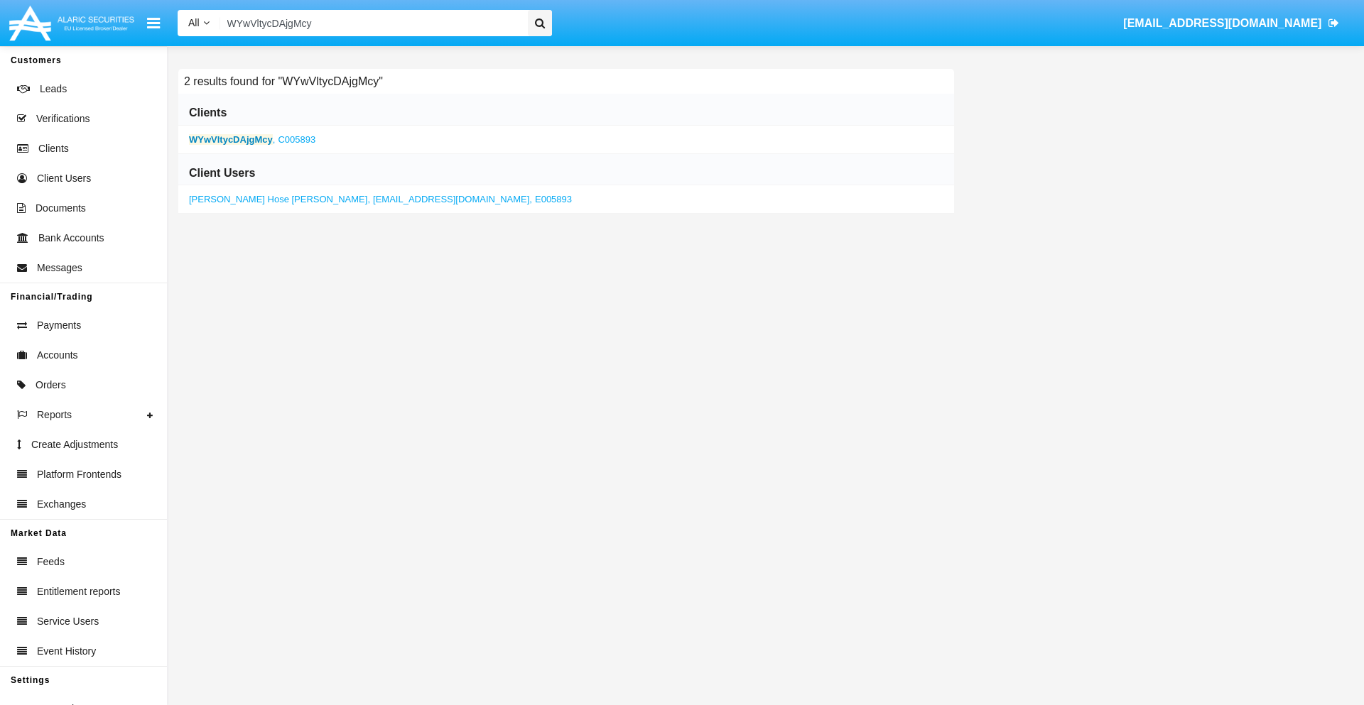
type input "WYwVltycDAjgMcy"
click at [230, 139] on b "WYwVltycDAjgMcy" at bounding box center [231, 139] width 84 height 11
